Goal: Task Accomplishment & Management: Complete application form

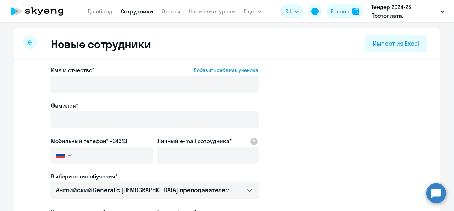
select select "english_adult_not_native_speaker"
select select "3"
click at [28, 44] on icon at bounding box center [30, 42] width 5 height 5
click at [133, 11] on link "Сотрудники" at bounding box center [137, 11] width 32 height 7
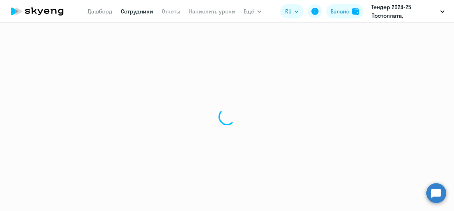
select select "30"
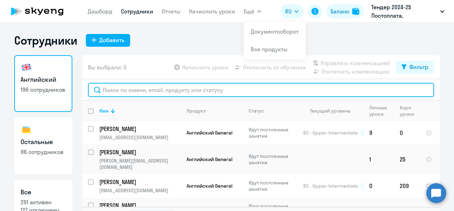
click at [166, 90] on input "text" at bounding box center [261, 90] width 346 height 14
paste input "Гренивецкая"
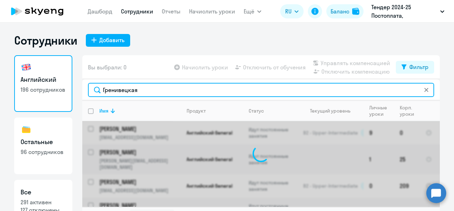
type input "Гренивецкая"
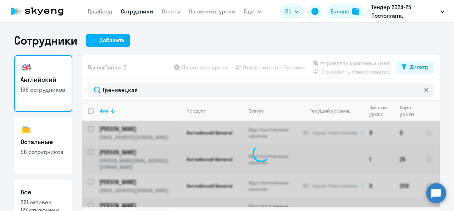
click at [181, 52] on div "Сотрудники Добавить Английский 196 сотрудников Остальные 96 сотрудников Все 291…" at bounding box center [226, 130] width 425 height 194
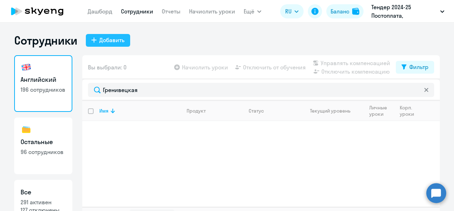
click at [99, 40] on div "Добавить" at bounding box center [111, 40] width 25 height 9
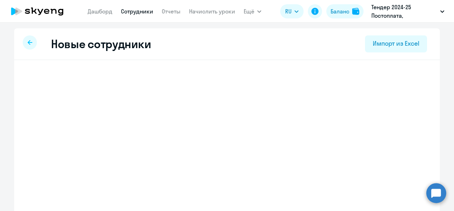
select select "english_adult_not_native_speaker"
select select "3"
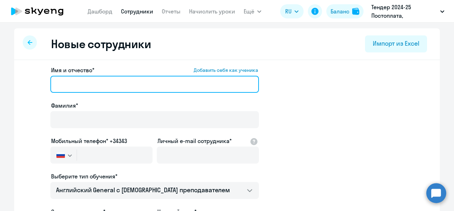
click at [127, 89] on input "Имя и отчество* Добавить себя как ученика" at bounding box center [154, 84] width 208 height 17
paste input "[PERSON_NAME]"
drag, startPoint x: 113, startPoint y: 84, endPoint x: 173, endPoint y: 74, distance: 60.3
click at [173, 74] on div "Имя и отчество* Добавить себя как ученика [PERSON_NAME]" at bounding box center [154, 81] width 208 height 30
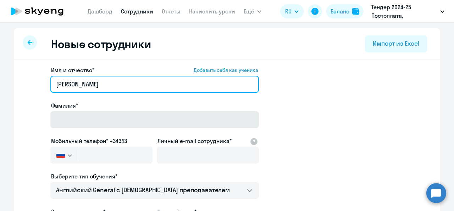
type input "[PERSON_NAME]"
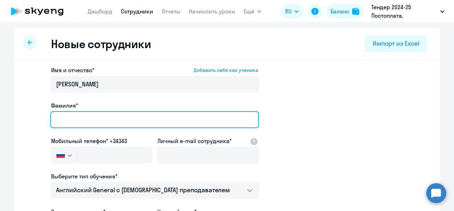
click at [127, 115] on input "Фамилия*" at bounding box center [154, 119] width 208 height 17
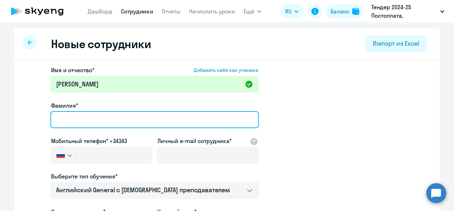
paste input "Гренивецкая"
type input "Гренивецкая"
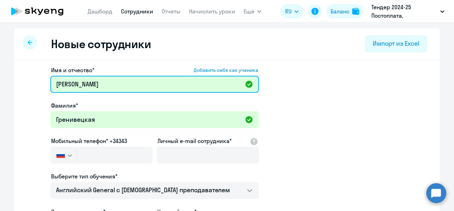
drag, startPoint x: 157, startPoint y: 83, endPoint x: 110, endPoint y: 86, distance: 47.2
click at [110, 86] on input "[PERSON_NAME]" at bounding box center [154, 84] width 208 height 17
type input "[PERSON_NAME]"
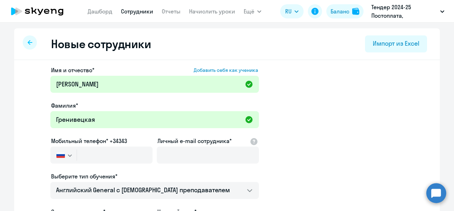
click at [309, 104] on app-new-student-form "Имя и отчество* Добавить себя как ученика [PERSON_NAME]* Гренивецкая Мобильный …" at bounding box center [227, 192] width 403 height 253
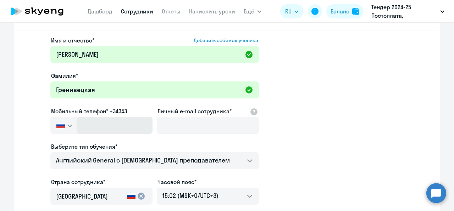
scroll to position [35, 0]
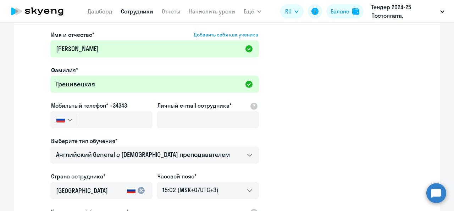
click at [116, 106] on label "Мобильный телефон* +34343" at bounding box center [89, 105] width 76 height 9
click at [129, 102] on div "Мобильный телефон* +34343" at bounding box center [101, 105] width 102 height 9
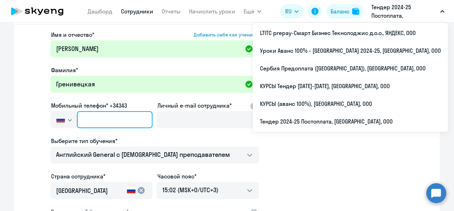
click at [109, 125] on input "text" at bounding box center [114, 119] width 75 height 17
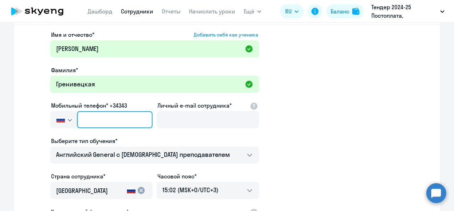
paste input "[PHONE_NUMBER]"
type input "[PHONE_NUMBER]"
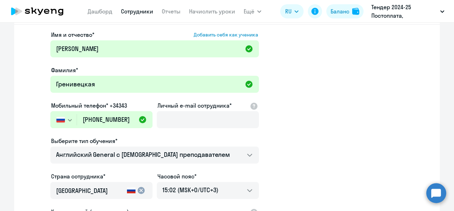
click at [179, 133] on ds-form-field "Личный e-mail сотрудника*" at bounding box center [208, 118] width 102 height 35
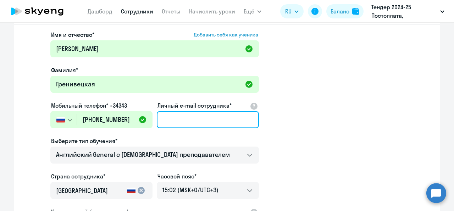
click at [186, 121] on input "Личный e-mail сотрудника*" at bounding box center [208, 119] width 102 height 17
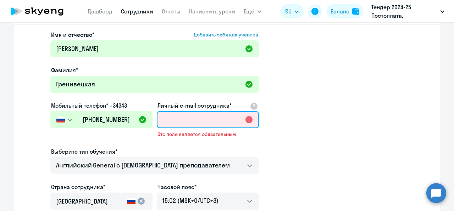
paste input "[EMAIL_ADDRESS][DOMAIN_NAME]"
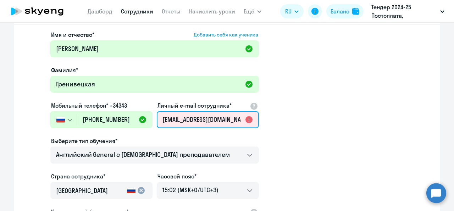
scroll to position [0, 3]
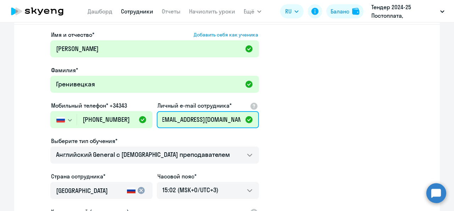
type input "[EMAIL_ADDRESS][DOMAIN_NAME]"
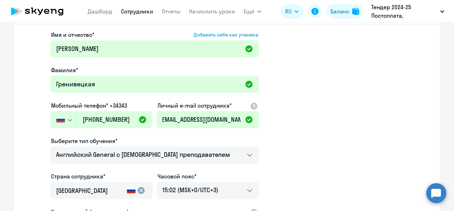
click at [319, 117] on app-new-student-form "Имя и отчество* Добавить себя как ученика [PERSON_NAME]* Гренивецкая Мобильный …" at bounding box center [227, 156] width 403 height 253
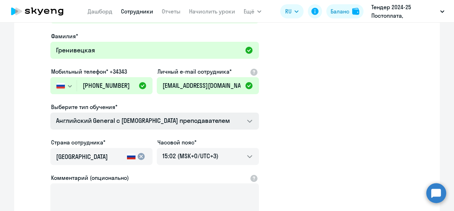
scroll to position [71, 0]
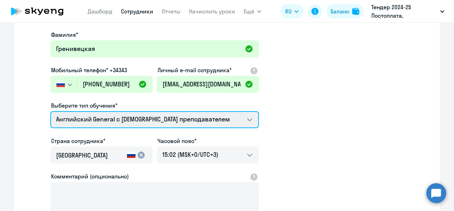
click at [184, 127] on select "Английский General с [DEMOGRAPHIC_DATA] преподавателем Английский General с рус…" at bounding box center [154, 119] width 208 height 17
click at [50, 111] on select "Английский General с [DEMOGRAPHIC_DATA] преподавателем Английский General с рус…" at bounding box center [154, 119] width 208 height 17
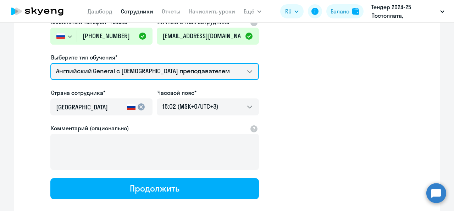
scroll to position [142, 0]
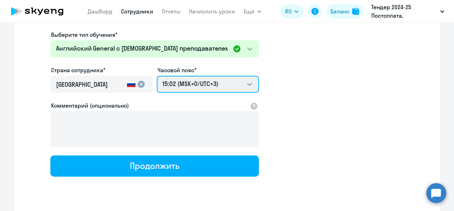
click at [245, 81] on select "01:02 (MSK-14/UTC-11) 02:02 (MSK-13/UTC-10) 03:02 (MSK-12/UTC-9) 04:02 (MSK-11/…" at bounding box center [208, 84] width 102 height 17
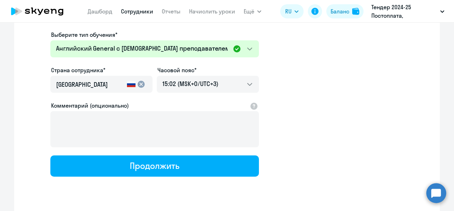
click at [337, 138] on app-new-student-form "Имя и отчество* Добавить себя как ученика [PERSON_NAME]* Гренивецкая Мобильный …" at bounding box center [227, 50] width 403 height 253
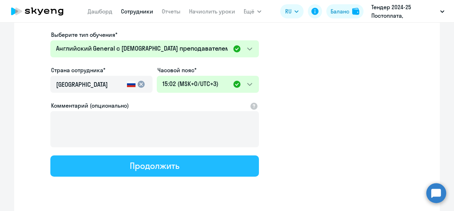
click at [177, 169] on button "Продолжить" at bounding box center [154, 166] width 208 height 21
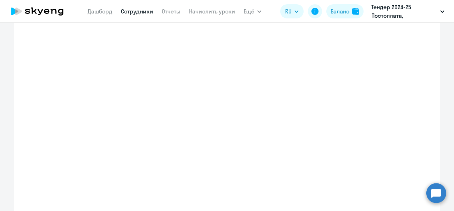
select select "english_adult_not_native_speaker"
select select "3"
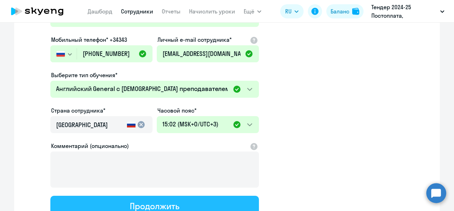
scroll to position [0, 0]
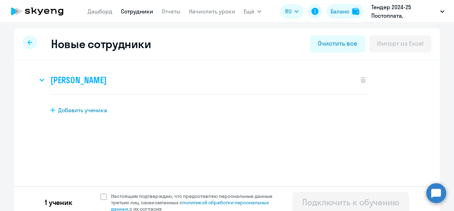
click at [106, 82] on h3 "[PERSON_NAME]" at bounding box center [78, 79] width 56 height 11
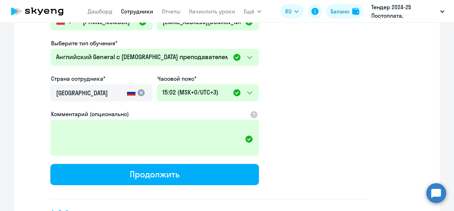
scroll to position [177, 0]
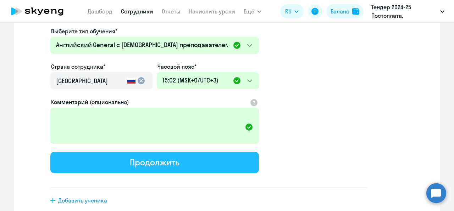
click at [191, 166] on button "Продолжить" at bounding box center [154, 162] width 208 height 21
select select "english_adult_not_native_speaker"
select select "3"
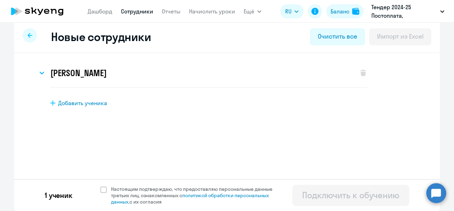
scroll to position [0, 0]
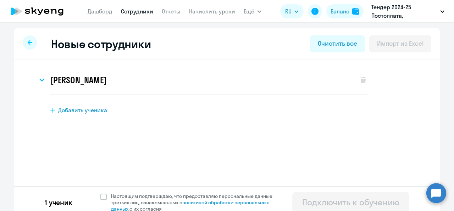
click at [145, 12] on link "Сотрудники" at bounding box center [137, 11] width 32 height 7
select select "30"
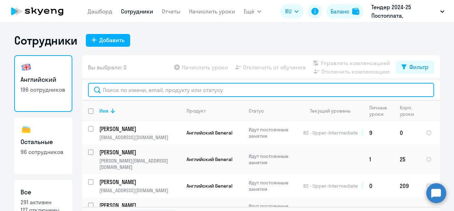
click at [130, 92] on input "text" at bounding box center [261, 90] width 346 height 14
paste input "Гренивецкая"
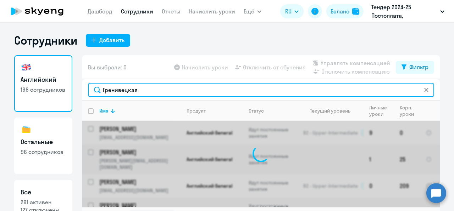
type input "Гренивецкая"
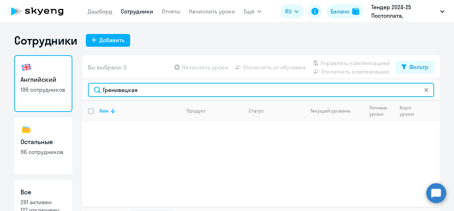
click at [116, 93] on input "Гренивецкая" at bounding box center [261, 90] width 346 height 14
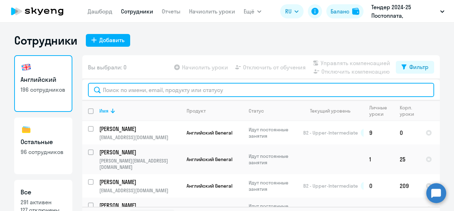
paste input "[PHONE_NUMBER]"
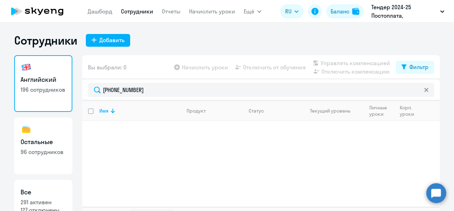
click at [196, 78] on div "Вы выбрали: 0 Начислить уроки Отключить от обучения Управлять компенсацией Откл…" at bounding box center [260, 67] width 357 height 24
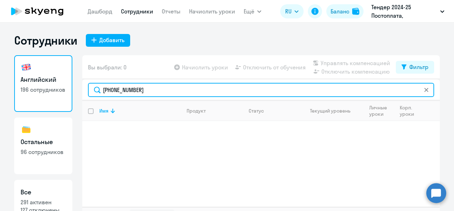
click at [150, 92] on input "[PHONE_NUMBER]" at bounding box center [261, 90] width 346 height 14
click at [150, 93] on input "[PHONE_NUMBER]" at bounding box center [261, 90] width 346 height 14
paste input "[EMAIL_ADDRESS][DOMAIN_NAME]"
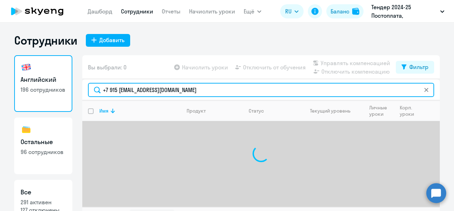
click at [146, 91] on input "+7 915 [EMAIL_ADDRESS][DOMAIN_NAME]" at bounding box center [261, 90] width 346 height 14
paste input "text"
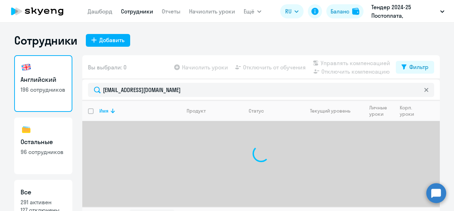
click at [187, 79] on div "Вы выбрали: 0 Начислить уроки Отключить от обучения Управлять компенсацией Откл…" at bounding box center [260, 67] width 357 height 24
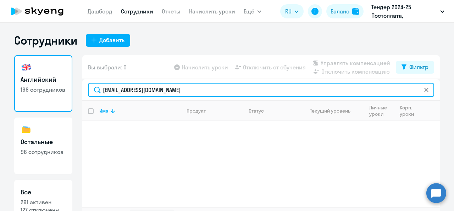
click at [129, 88] on input "[EMAIL_ADDRESS][DOMAIN_NAME]" at bounding box center [261, 90] width 346 height 14
drag, startPoint x: 127, startPoint y: 91, endPoint x: 187, endPoint y: 89, distance: 60.3
click at [187, 89] on input "[EMAIL_ADDRESS][DOMAIN_NAME]" at bounding box center [261, 90] width 346 height 14
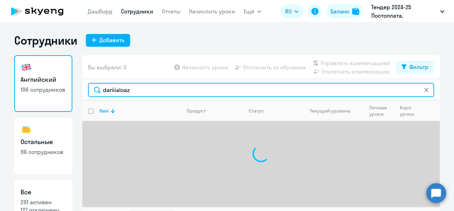
type input "dariiialoaz"
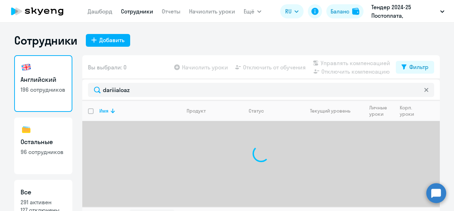
click at [144, 82] on div "dariiialoaz" at bounding box center [260, 89] width 357 height 21
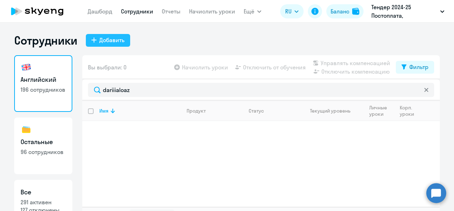
click at [117, 40] on div "Добавить" at bounding box center [111, 40] width 25 height 9
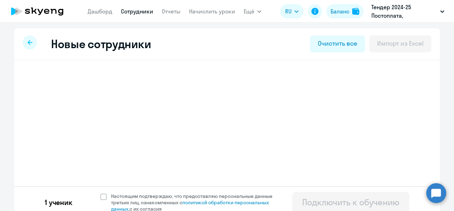
select select "english_adult_not_native_speaker"
select select "3"
click at [106, 81] on h3 "[PERSON_NAME]" at bounding box center [78, 79] width 56 height 11
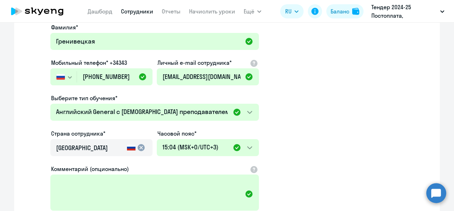
scroll to position [214, 0]
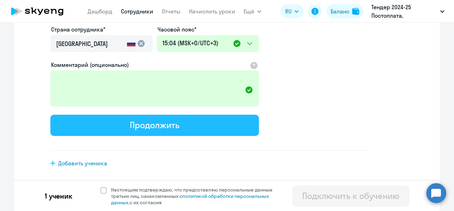
click at [160, 124] on div "Продолжить" at bounding box center [154, 124] width 49 height 11
select select "english_adult_not_native_speaker"
select select "3"
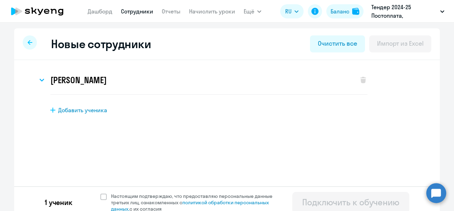
scroll to position [7, 0]
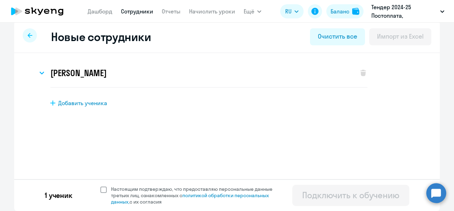
click at [112, 188] on span "Настоящим подтверждаю, что предоставляю персональные данные третьих лиц, ознако…" at bounding box center [196, 195] width 170 height 19
click at [100, 186] on input "Настоящим подтверждаю, что предоставляю персональные данные третьих лиц, ознако…" at bounding box center [100, 186] width 0 height 0
checkbox input "true"
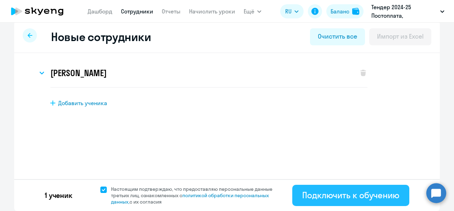
click at [347, 191] on div "Подключить к обучению" at bounding box center [350, 195] width 97 height 11
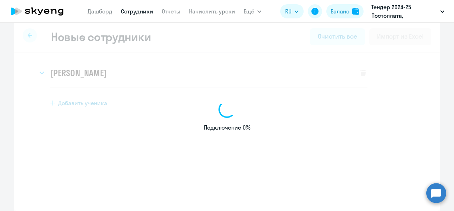
select select "english_adult_not_native_speaker"
select select "3"
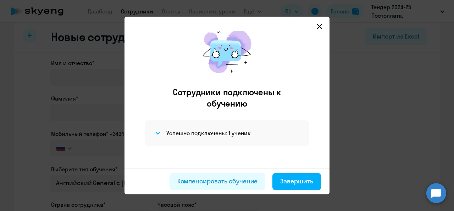
scroll to position [10, 0]
click at [321, 30] on svg-icon at bounding box center [319, 26] width 9 height 9
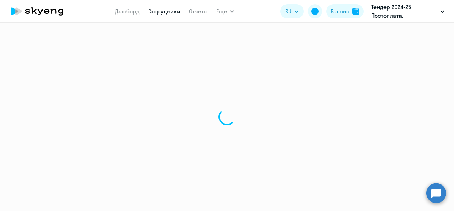
select select "30"
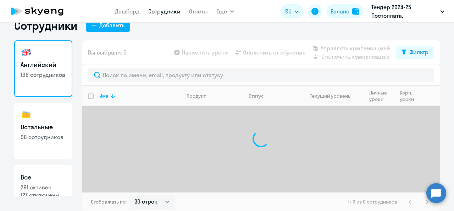
scroll to position [16, 0]
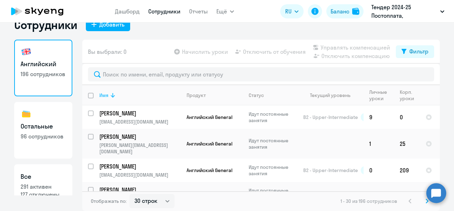
click at [122, 86] on th "Имя" at bounding box center [137, 95] width 87 height 21
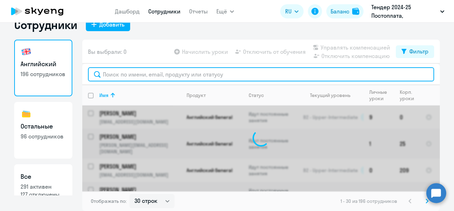
click at [123, 79] on input "text" at bounding box center [261, 74] width 346 height 14
paste input "Гренивецкая"
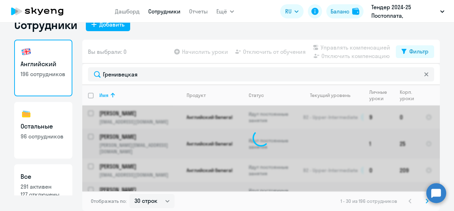
click at [144, 62] on div "Вы выбрали: 0 Начислить уроки Отключить от обучения Управлять компенсацией Откл…" at bounding box center [260, 52] width 357 height 24
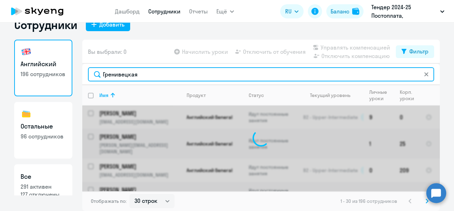
click at [144, 72] on input "Гренивецкая" at bounding box center [261, 74] width 346 height 14
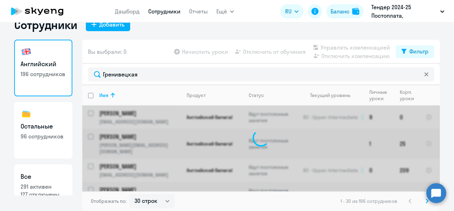
click at [185, 66] on div "Гренивецкая" at bounding box center [260, 74] width 357 height 21
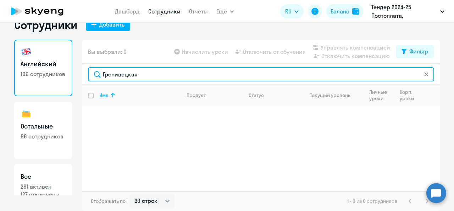
click at [147, 77] on input "Гренивецкая" at bounding box center [261, 74] width 346 height 14
drag, startPoint x: 142, startPoint y: 74, endPoint x: 17, endPoint y: 79, distance: 125.6
click at [17, 79] on div "Английский 196 сотрудников Остальные 96 сотрудников Все 291 активен 127 отключе…" at bounding box center [226, 126] width 425 height 172
paste input "[PHONE_NUMBER]"
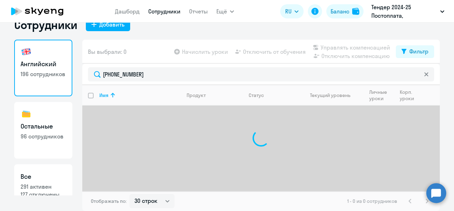
click at [141, 64] on div "[PHONE_NUMBER]" at bounding box center [260, 74] width 357 height 21
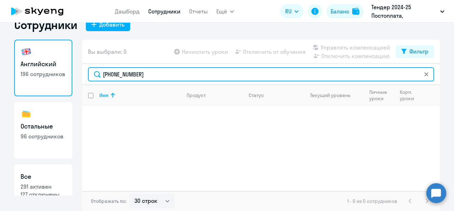
drag, startPoint x: 155, startPoint y: 72, endPoint x: 98, endPoint y: 72, distance: 56.7
click at [98, 72] on input "[PHONE_NUMBER]" at bounding box center [261, 74] width 346 height 14
paste input "[EMAIL_ADDRESS][DOMAIN_NAME]"
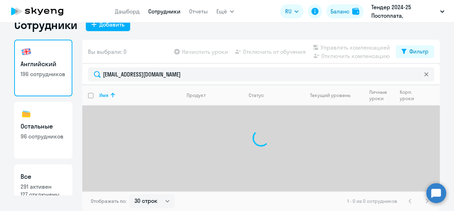
click at [191, 59] on div "Начислить уроки Отключить от обучения Управлять компенсацией Отключить компенса…" at bounding box center [284, 51] width 223 height 17
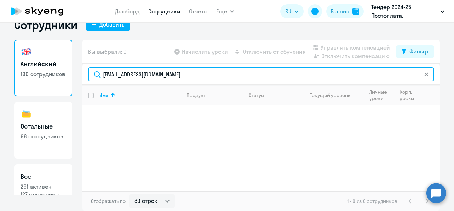
drag, startPoint x: 198, startPoint y: 73, endPoint x: 42, endPoint y: 91, distance: 157.4
click at [42, 91] on div "Английский 196 сотрудников Остальные 96 сотрудников Все 291 активен 127 отключе…" at bounding box center [226, 126] width 425 height 172
paste input "[PERSON_NAME]"
drag, startPoint x: 118, startPoint y: 73, endPoint x: 190, endPoint y: 74, distance: 71.6
click at [181, 74] on input "[PERSON_NAME]" at bounding box center [261, 74] width 346 height 14
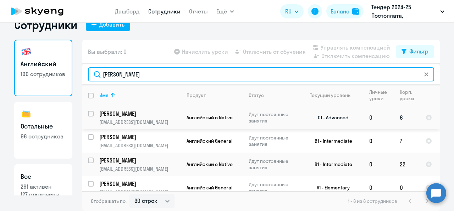
scroll to position [71, 0]
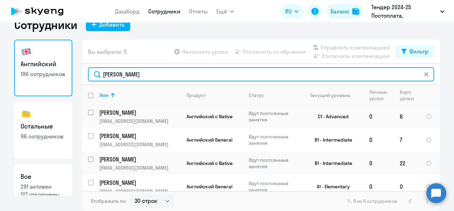
type input "[PERSON_NAME]"
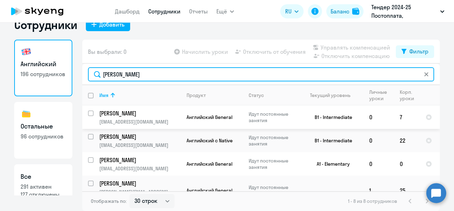
scroll to position [99, 0]
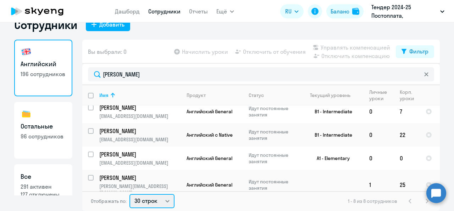
click at [150, 202] on select "30 строк 50 строк 100 строк" at bounding box center [151, 201] width 45 height 14
click at [159, 198] on select "30 строк 50 строк 100 строк" at bounding box center [151, 201] width 45 height 14
select select "100"
click at [129, 194] on select "30 строк 50 строк 100 строк" at bounding box center [151, 201] width 45 height 14
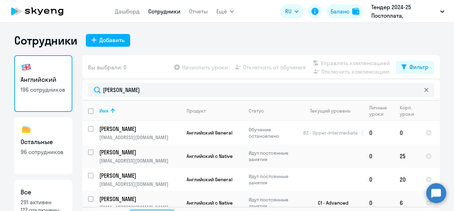
scroll to position [0, 0]
click at [115, 41] on div "Добавить" at bounding box center [111, 40] width 25 height 9
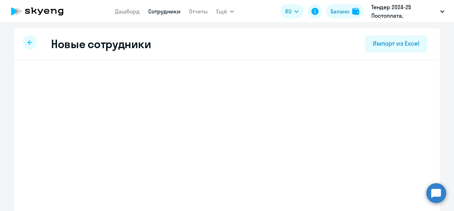
select select "english_adult_not_native_speaker"
select select "3"
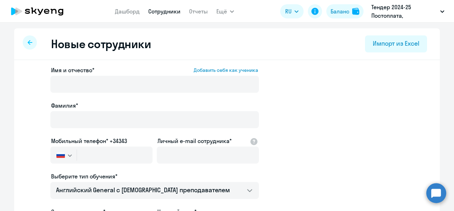
click at [179, 16] on app-menu-item-link "Сотрудники" at bounding box center [164, 11] width 32 height 9
click at [177, 13] on link "Сотрудники" at bounding box center [164, 11] width 32 height 7
select select "30"
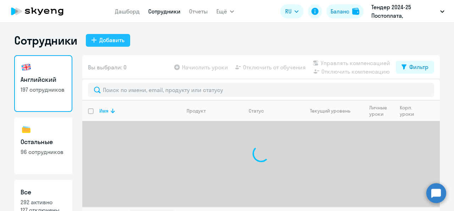
click at [109, 42] on div "Добавить" at bounding box center [111, 40] width 25 height 9
select select "english_adult_not_native_speaker"
select select "3"
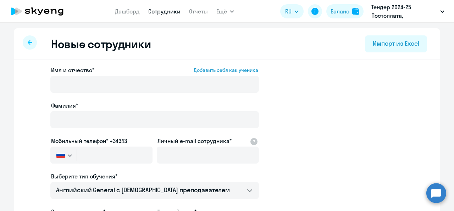
click at [27, 40] on div at bounding box center [30, 42] width 14 height 14
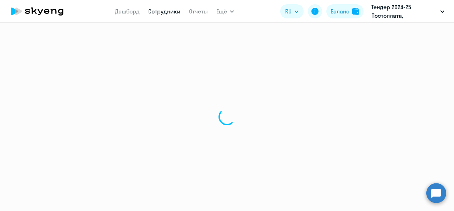
select select "30"
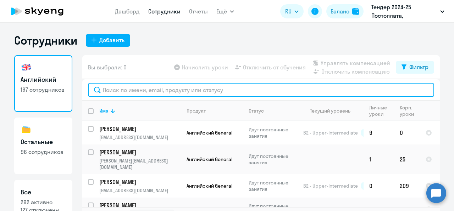
click at [137, 83] on input "text" at bounding box center [261, 90] width 346 height 14
paste input "[PHONE_NUMBER]"
type input "[PHONE_NUMBER]"
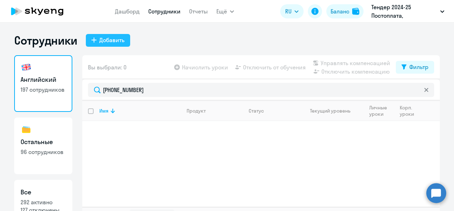
click at [113, 40] on div "Добавить" at bounding box center [111, 40] width 25 height 9
select select "english_adult_not_native_speaker"
select select "3"
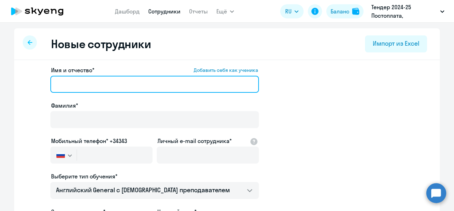
click at [71, 84] on input "Имя и отчество* Добавить себя как ученика" at bounding box center [154, 84] width 208 height 17
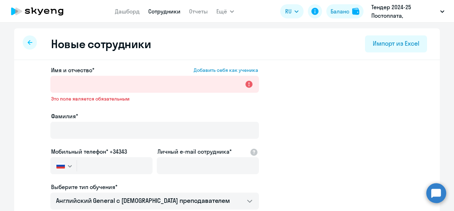
click at [281, 78] on app-new-student-form "Имя и отчество* Добавить себя как ученика Это поле является обязательным Фамили…" at bounding box center [227, 197] width 403 height 263
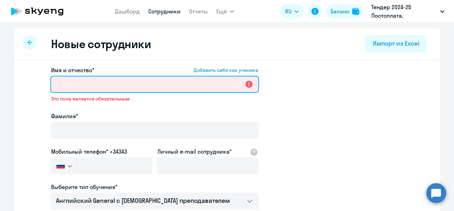
click at [124, 86] on input "Имя и отчество* Добавить себя как ученика" at bounding box center [154, 84] width 208 height 17
paste input "[PERSON_NAME]"
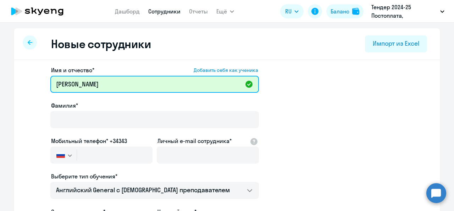
click at [169, 87] on input "[PERSON_NAME]" at bounding box center [154, 84] width 208 height 17
type input "[PERSON_NAME]"
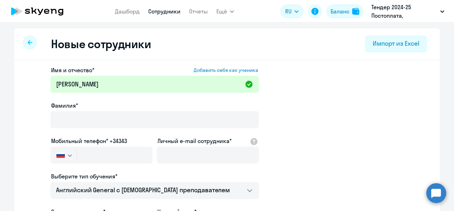
click at [159, 109] on div "Фамилия*" at bounding box center [154, 105] width 208 height 9
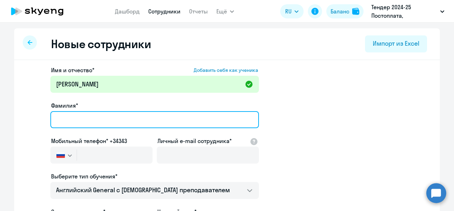
click at [159, 121] on input "Фамилия*" at bounding box center [154, 119] width 208 height 17
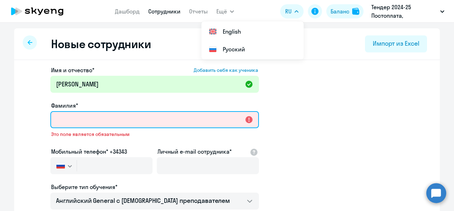
click at [128, 123] on input "Фамилия*" at bounding box center [154, 119] width 208 height 17
paste input "Гренивецкая"
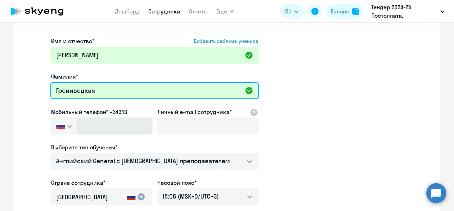
scroll to position [35, 0]
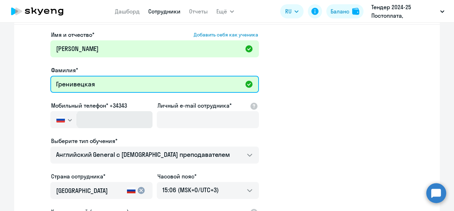
type input "Гренивецкая"
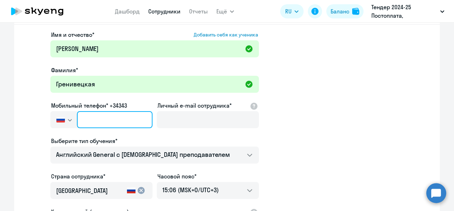
click at [127, 111] on input "text" at bounding box center [114, 119] width 75 height 17
paste input "[PHONE_NUMBER]"
type input "[PHONE_NUMBER]"
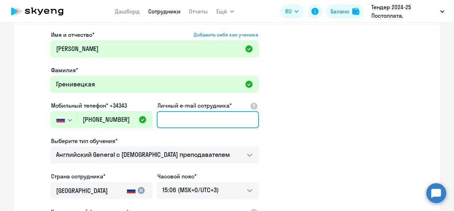
click at [207, 126] on input "Личный e-mail сотрудника*" at bounding box center [208, 119] width 102 height 17
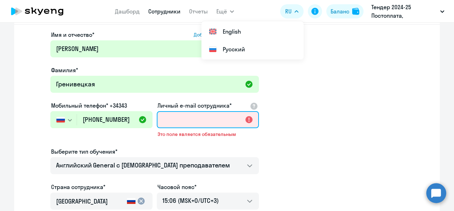
click at [209, 118] on input "Личный e-mail сотрудника*" at bounding box center [208, 119] width 102 height 17
paste input "[EMAIL_ADDRESS][DOMAIN_NAME]"
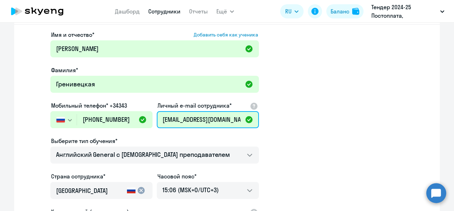
scroll to position [0, 3]
type input "[EMAIL_ADDRESS][DOMAIN_NAME]"
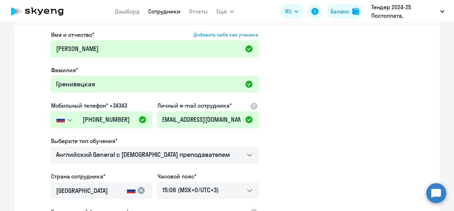
click at [298, 123] on app-new-student-form "Имя и отчество* Добавить себя как ученика [PERSON_NAME]* Гренивецкая Мобильный …" at bounding box center [227, 156] width 403 height 253
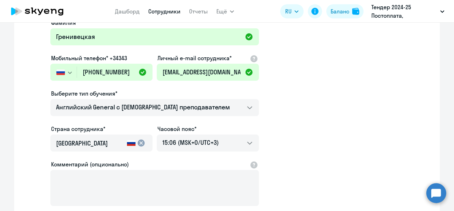
scroll to position [106, 0]
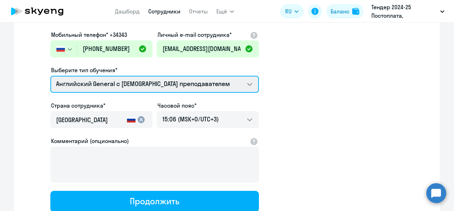
click at [196, 84] on select "Английский General с [DEMOGRAPHIC_DATA] преподавателем Английский General с рус…" at bounding box center [154, 84] width 208 height 17
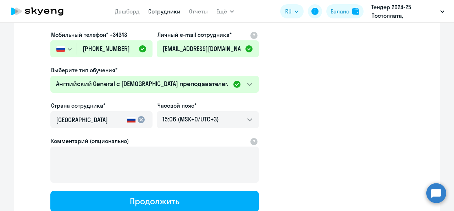
click at [349, 93] on app-new-student-form "Имя и отчество* Добавить себя как ученика [PERSON_NAME]* Гренивецкая Мобильный …" at bounding box center [227, 86] width 403 height 253
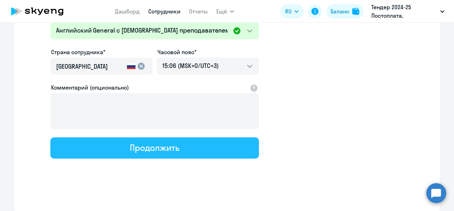
click at [194, 143] on button "Продолжить" at bounding box center [154, 148] width 208 height 21
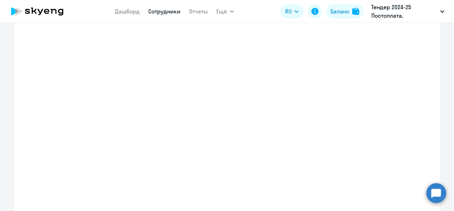
select select "english_adult_not_native_speaker"
select select "3"
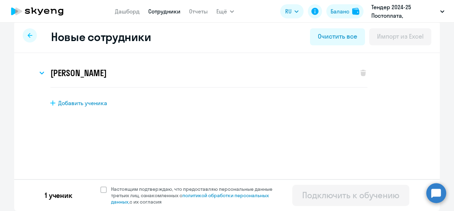
scroll to position [7, 0]
click at [170, 188] on span "Настоящим подтверждаю, что предоставляю персональные данные третьих лиц, ознако…" at bounding box center [196, 195] width 170 height 19
click at [100, 186] on input "Настоящим подтверждаю, что предоставляю персональные данные третьих лиц, ознако…" at bounding box center [100, 186] width 0 height 0
checkbox input "true"
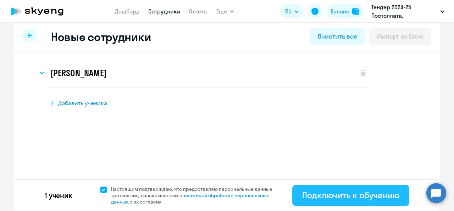
click at [324, 195] on div "Подключить к обучению" at bounding box center [350, 195] width 97 height 11
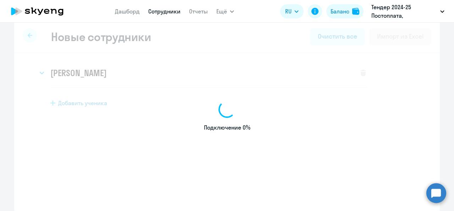
select select "english_adult_not_native_speaker"
select select "3"
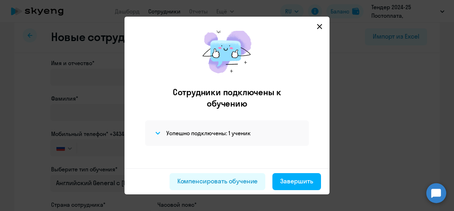
scroll to position [10, 0]
click at [300, 181] on div "Завершить" at bounding box center [296, 181] width 33 height 9
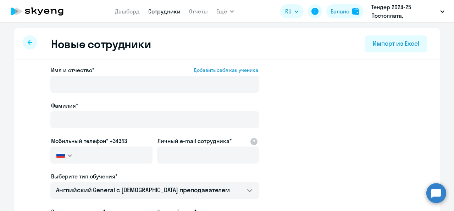
select select "30"
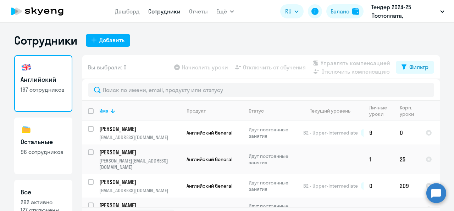
click at [185, 80] on div at bounding box center [260, 89] width 357 height 21
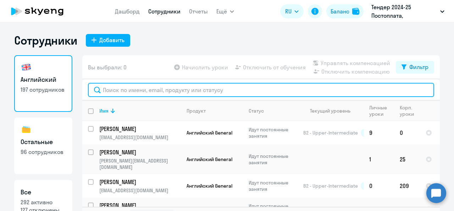
click at [184, 86] on input "text" at bounding box center [261, 90] width 346 height 14
paste input "Гренивецкая"
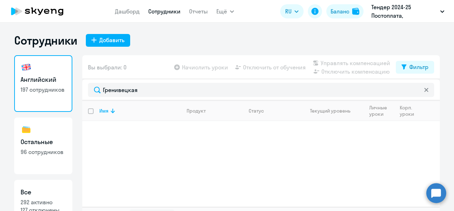
click at [182, 77] on div "Вы выбрали: 0 Начислить уроки Отключить от обучения Управлять компенсацией Откл…" at bounding box center [260, 67] width 357 height 24
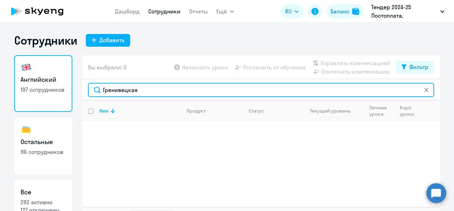
click at [167, 88] on input "Гренивецкая" at bounding box center [261, 90] width 346 height 14
drag, startPoint x: 135, startPoint y: 94, endPoint x: 84, endPoint y: 94, distance: 51.8
click at [75, 91] on div "Английский 197 сотрудников Остальные 96 сотрудников Все 292 активно 127 отключе…" at bounding box center [226, 141] width 425 height 172
paste input "dariiialoaz"
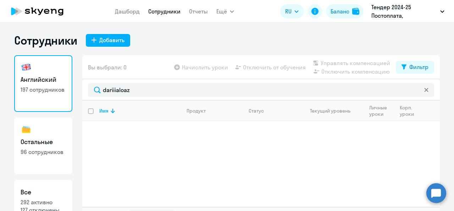
click at [164, 80] on div "dariiialoaz" at bounding box center [260, 89] width 357 height 21
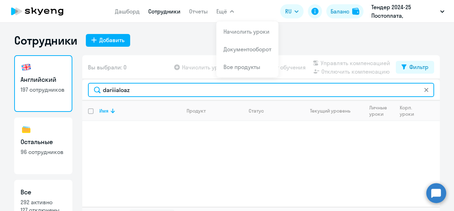
drag, startPoint x: 140, startPoint y: 86, endPoint x: 92, endPoint y: 88, distance: 47.5
click at [92, 86] on input "dariiialoaz" at bounding box center [261, 90] width 346 height 14
paste input "Гренивецкая"
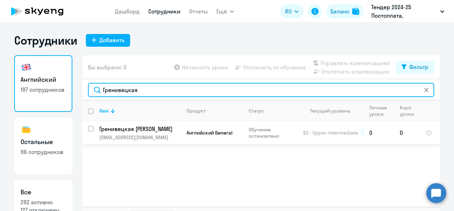
type input "Гренивецкая"
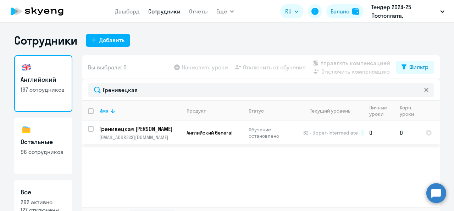
click at [162, 128] on p "Гренивецкая [PERSON_NAME]" at bounding box center [139, 129] width 80 height 8
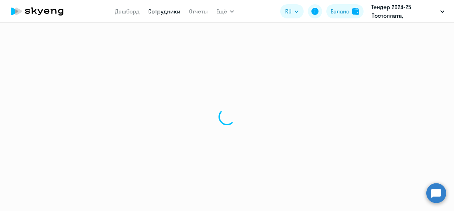
select select "english"
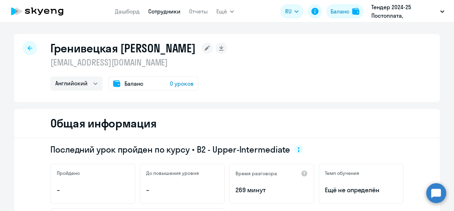
click at [143, 85] on div "Баланс 0 уроков" at bounding box center [153, 84] width 90 height 14
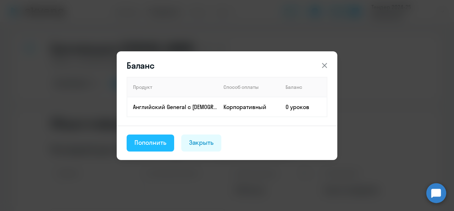
click at [166, 144] on div "Пополнить" at bounding box center [150, 142] width 32 height 9
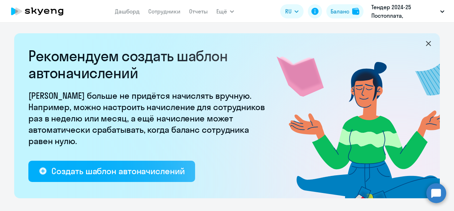
select select "10"
click at [428, 46] on icon at bounding box center [428, 43] width 9 height 9
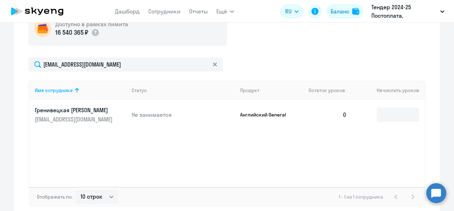
scroll to position [215, 0]
click at [396, 113] on input at bounding box center [397, 115] width 43 height 14
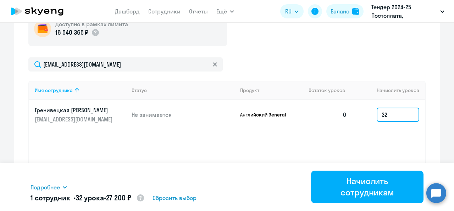
type input "32"
click at [372, 138] on div "Имя сотрудника Статус Продукт Остаток уроков Начислить уроков Гренивецкая [PERS…" at bounding box center [226, 134] width 397 height 106
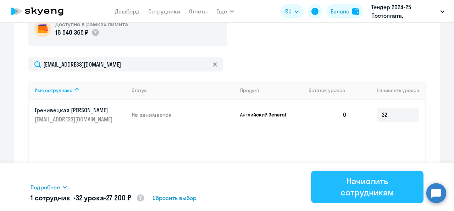
click at [378, 182] on div "Начислить сотрудникам" at bounding box center [367, 186] width 93 height 23
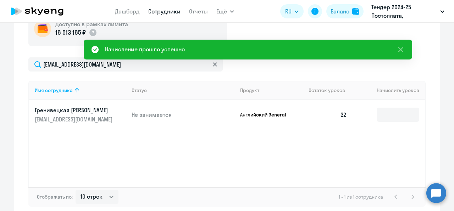
click at [162, 12] on link "Сотрудники" at bounding box center [164, 11] width 32 height 7
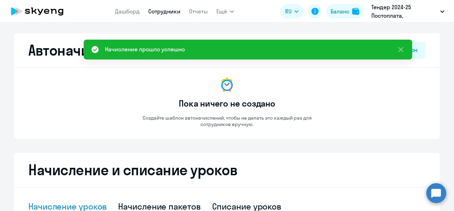
select select "30"
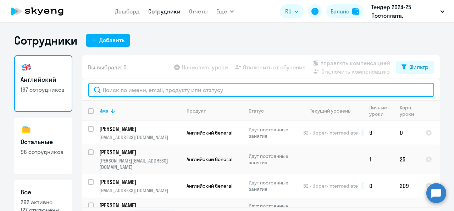
click at [135, 91] on input "text" at bounding box center [261, 90] width 346 height 14
paste input "Гренивецкая"
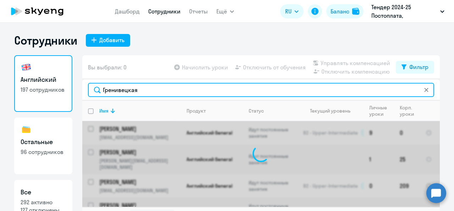
type input "Гренивецкая"
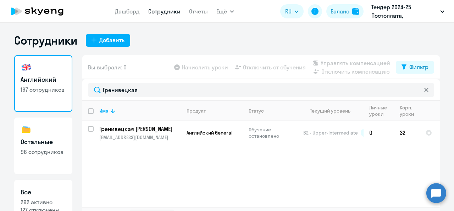
click at [443, 84] on ng-component "Сотрудники Добавить Английский 197 сотрудников Остальные 96 сотрудников Все 292…" at bounding box center [227, 130] width 454 height 194
